Goal: Task Accomplishment & Management: Manage account settings

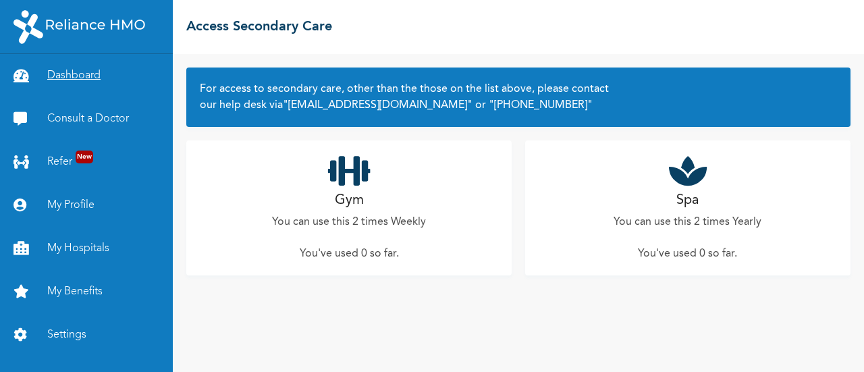
click at [74, 74] on link "Dashboard" at bounding box center [86, 75] width 173 height 43
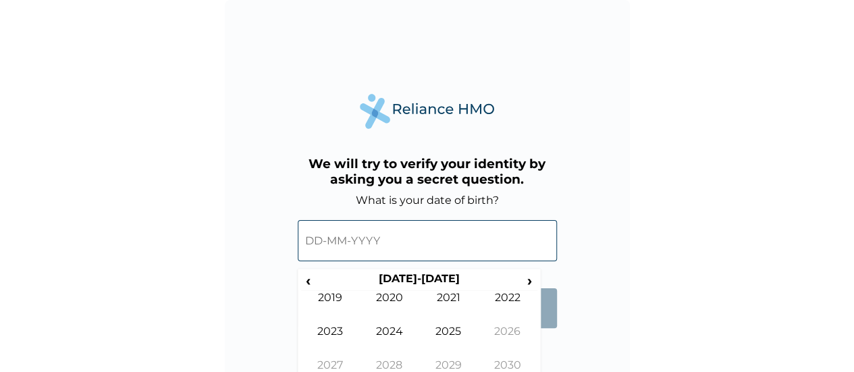
click at [348, 220] on input "text" at bounding box center [427, 240] width 259 height 41
click at [315, 272] on span "‹" at bounding box center [308, 280] width 14 height 17
click at [498, 325] on td "1996" at bounding box center [507, 342] width 59 height 34
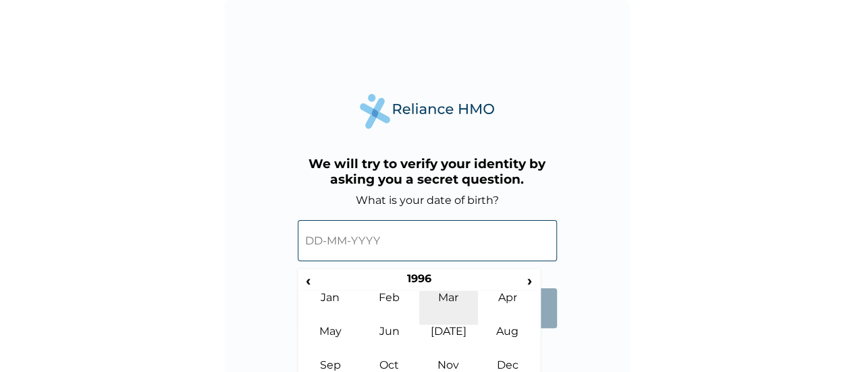
click at [443, 291] on td "Mar" at bounding box center [448, 308] width 59 height 34
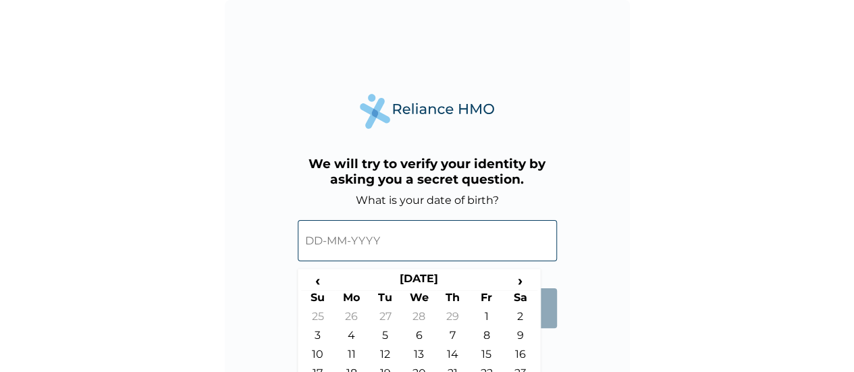
type input "28-03-1996"
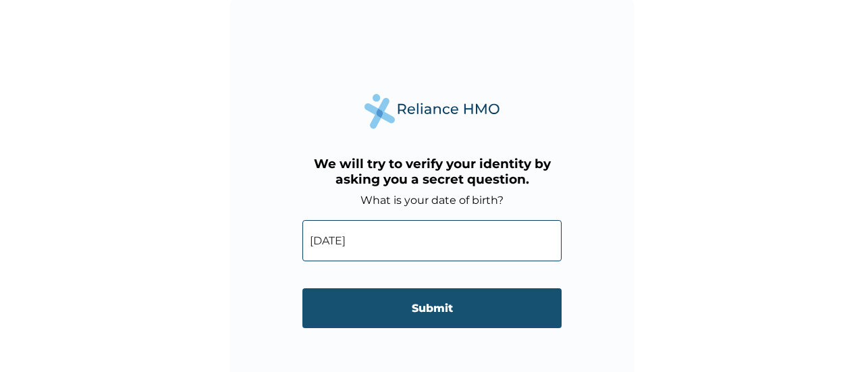
click at [466, 288] on input "Submit" at bounding box center [431, 308] width 259 height 40
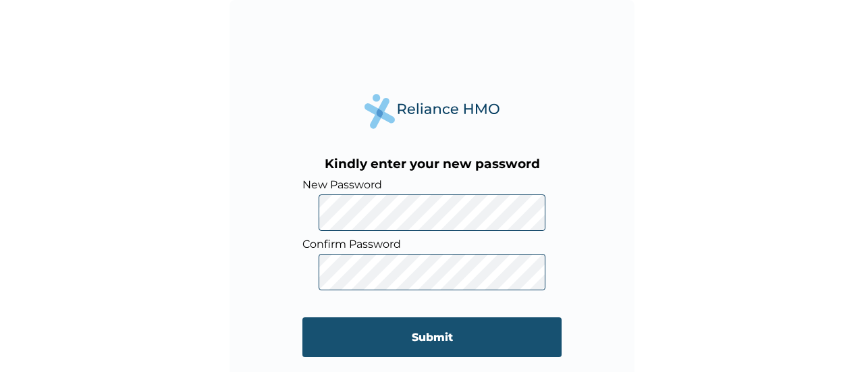
click at [338, 317] on input "Submit" at bounding box center [431, 337] width 259 height 40
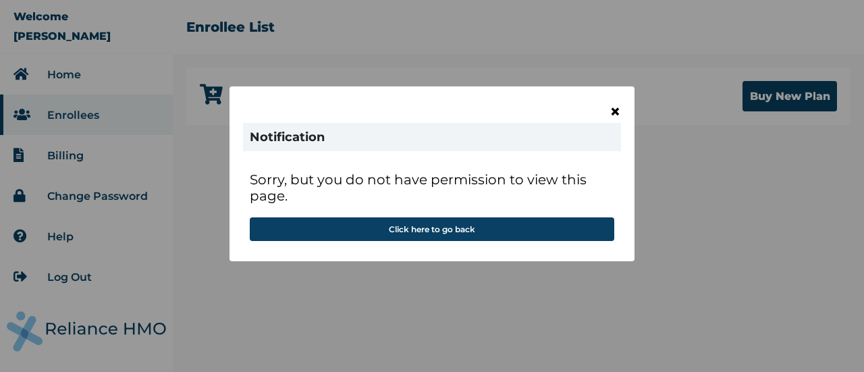
click at [610, 110] on span "×" at bounding box center [615, 111] width 11 height 23
